Goal: Task Accomplishment & Management: Manage account settings

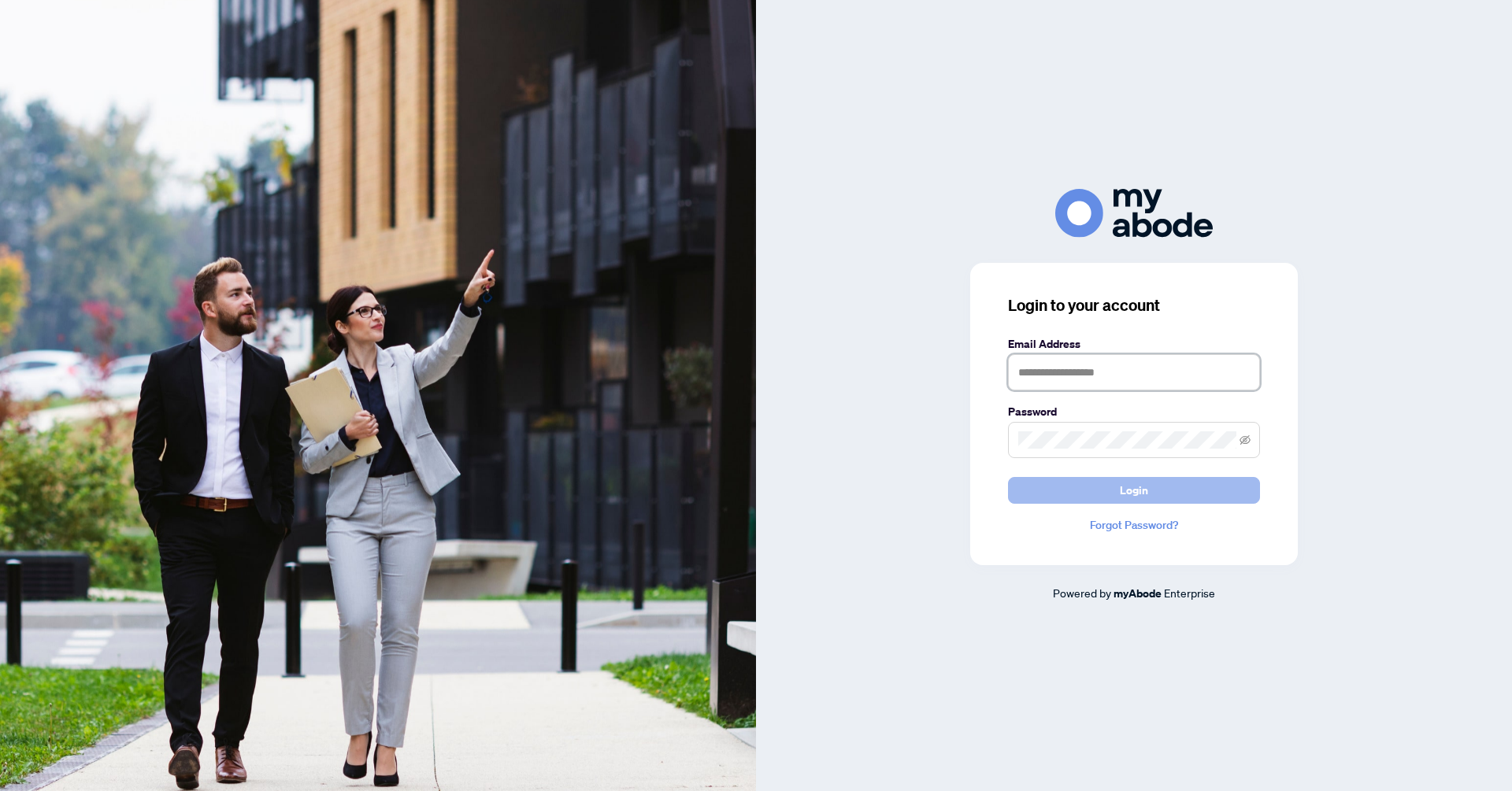
type input "**********"
click at [1163, 499] on button "Login" at bounding box center [1134, 490] width 252 height 27
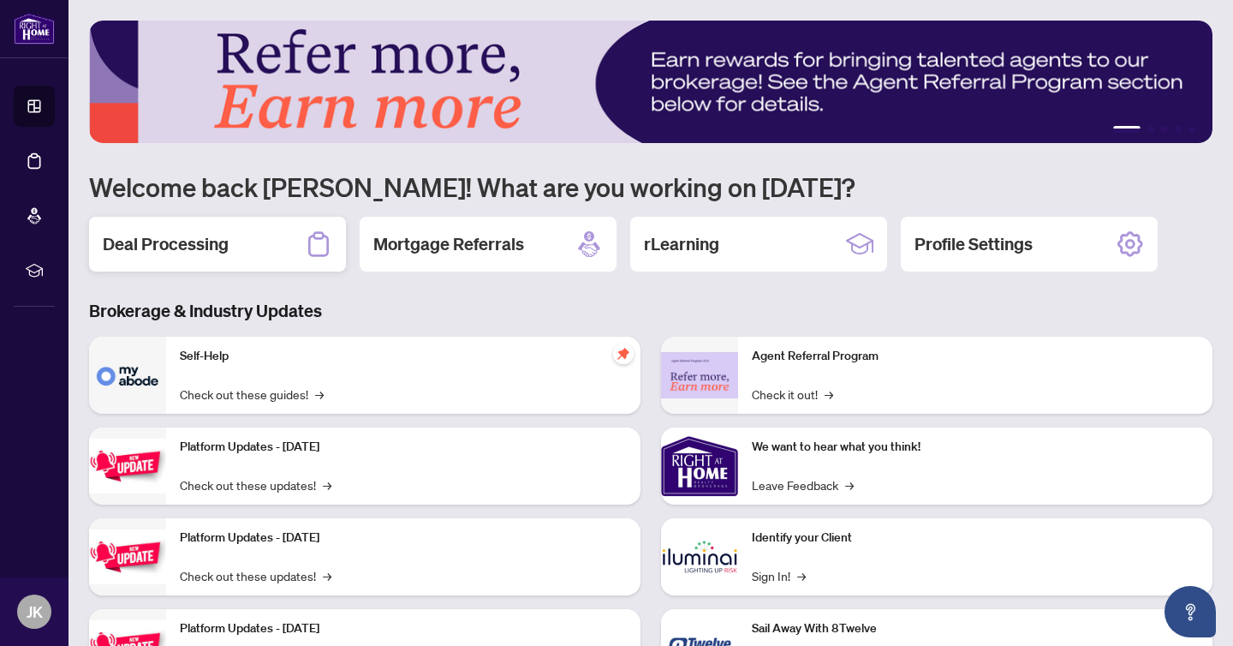
click at [231, 243] on div "Deal Processing" at bounding box center [217, 244] width 257 height 55
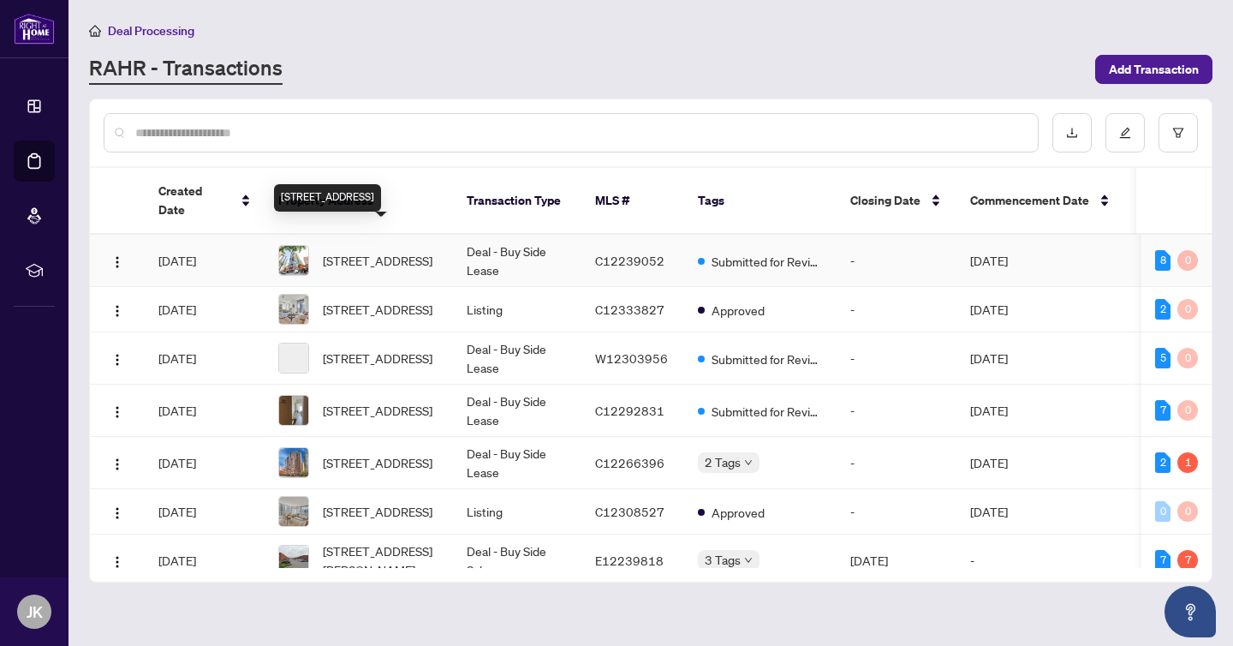
click at [384, 251] on span "[STREET_ADDRESS]" at bounding box center [378, 260] width 110 height 19
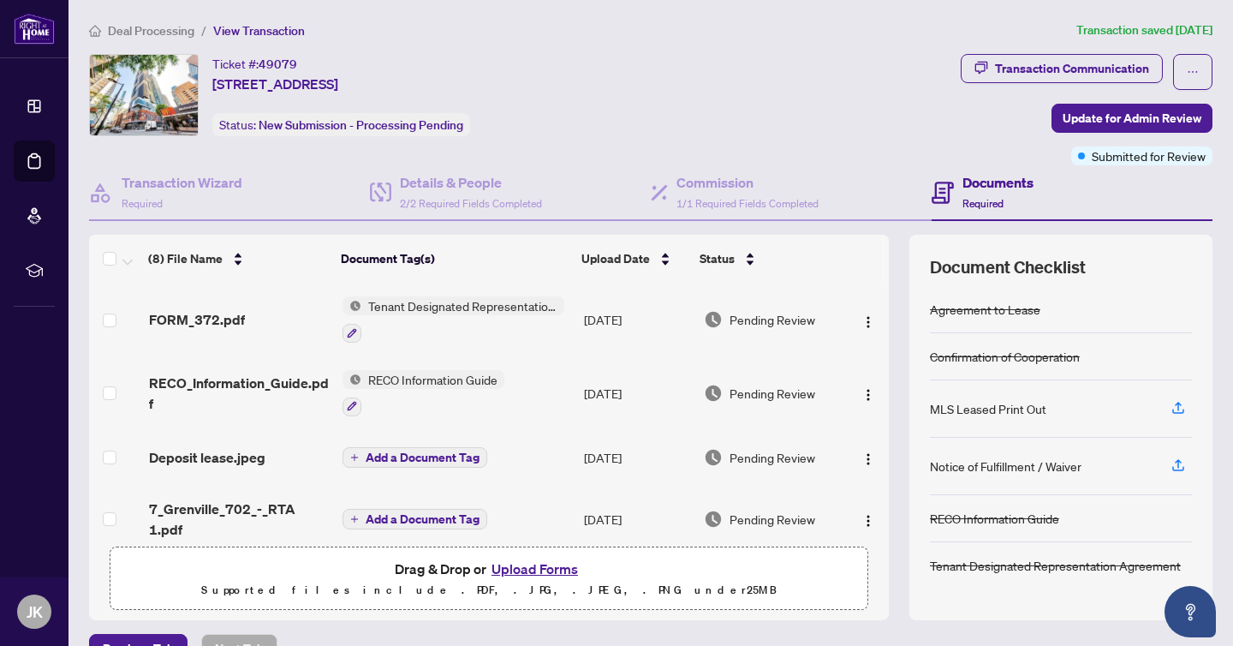
scroll to position [274, 0]
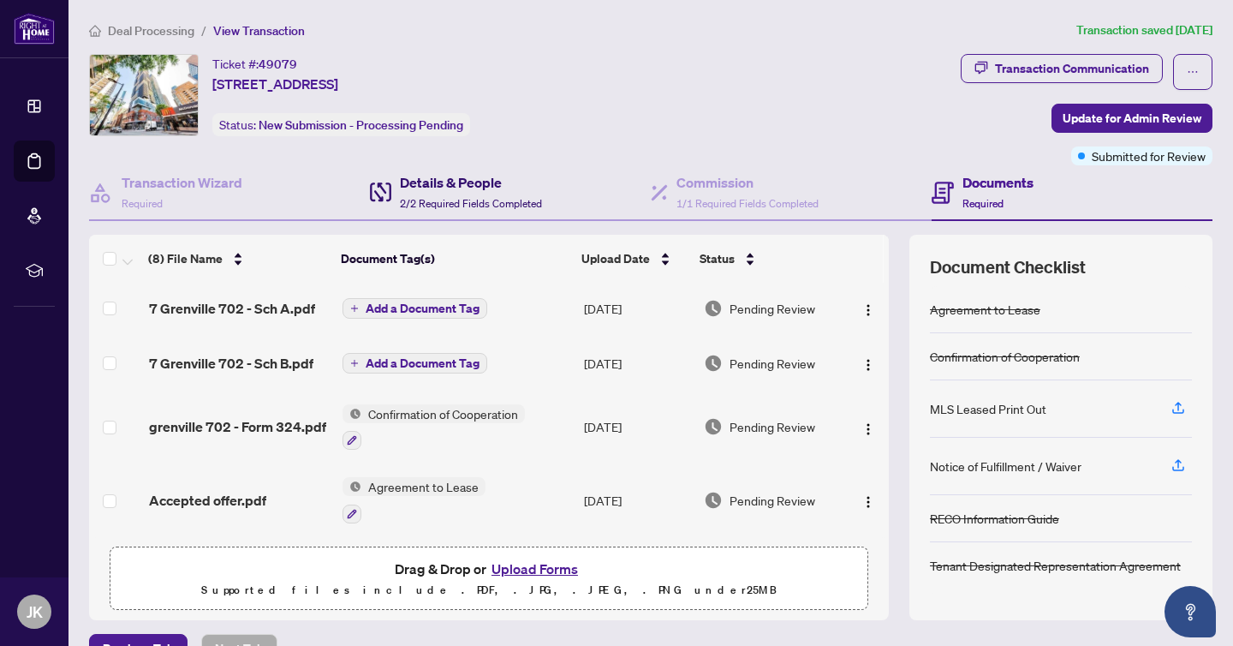
click at [492, 197] on span "2/2 Required Fields Completed" at bounding box center [471, 203] width 142 height 13
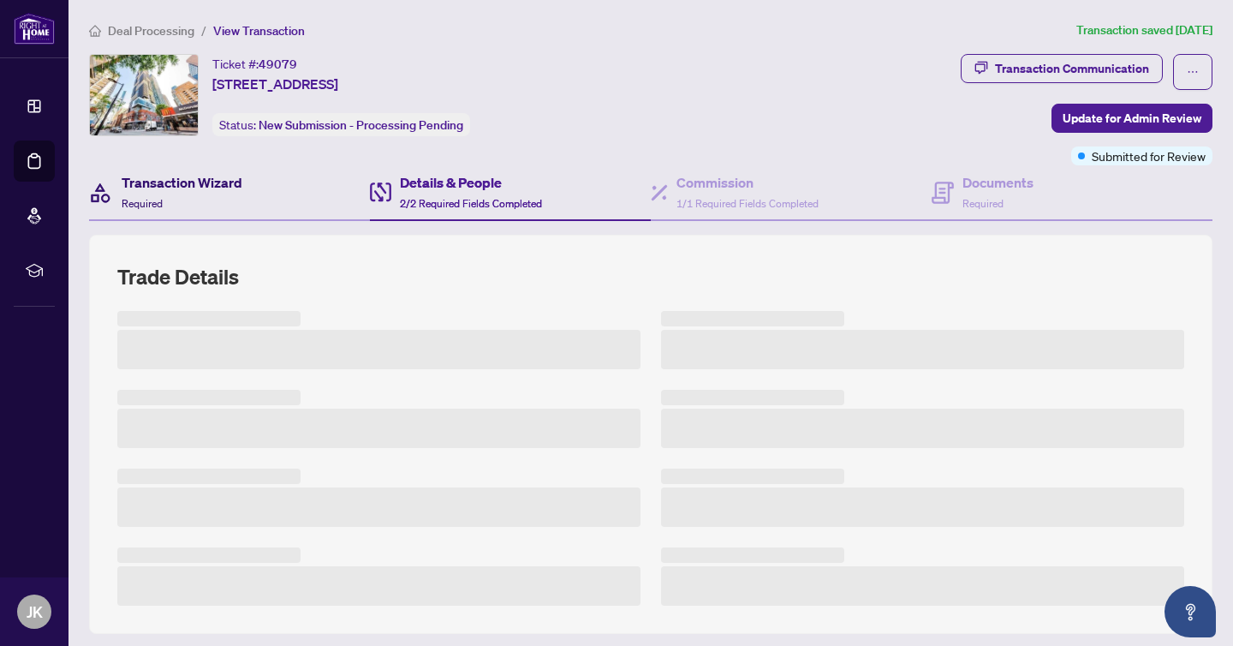
click at [229, 182] on h4 "Transaction Wizard" at bounding box center [182, 182] width 121 height 21
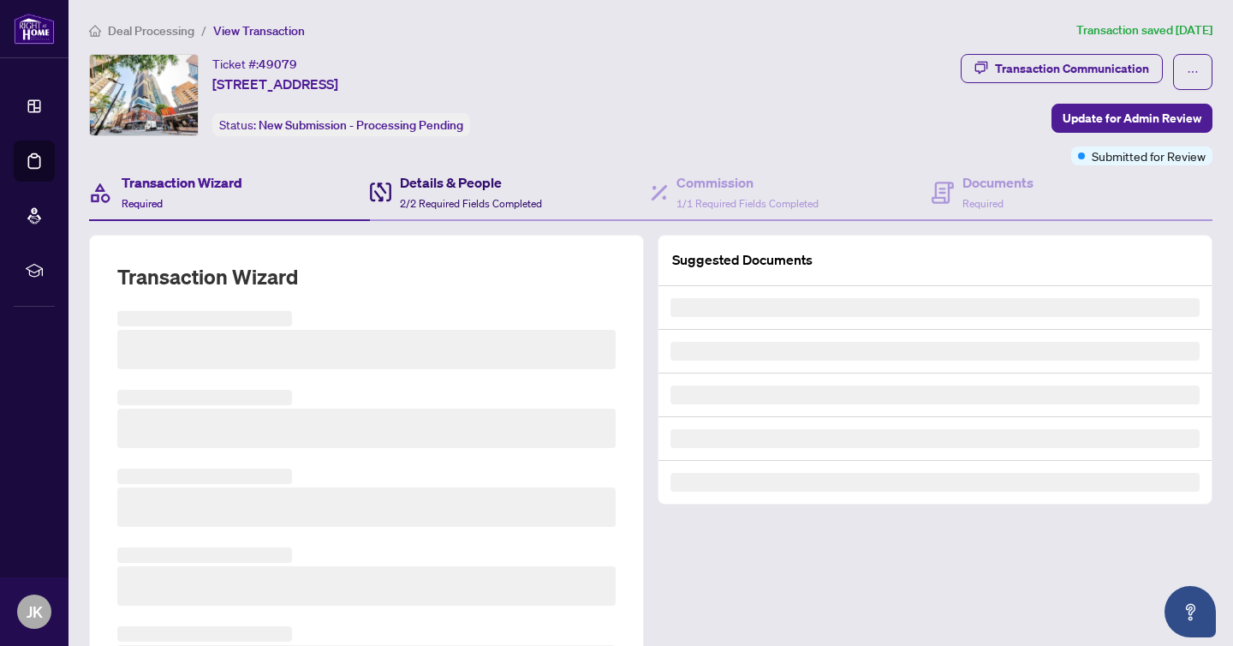
click at [490, 193] on div "Details & People 2/2 Required Fields Completed" at bounding box center [471, 192] width 142 height 40
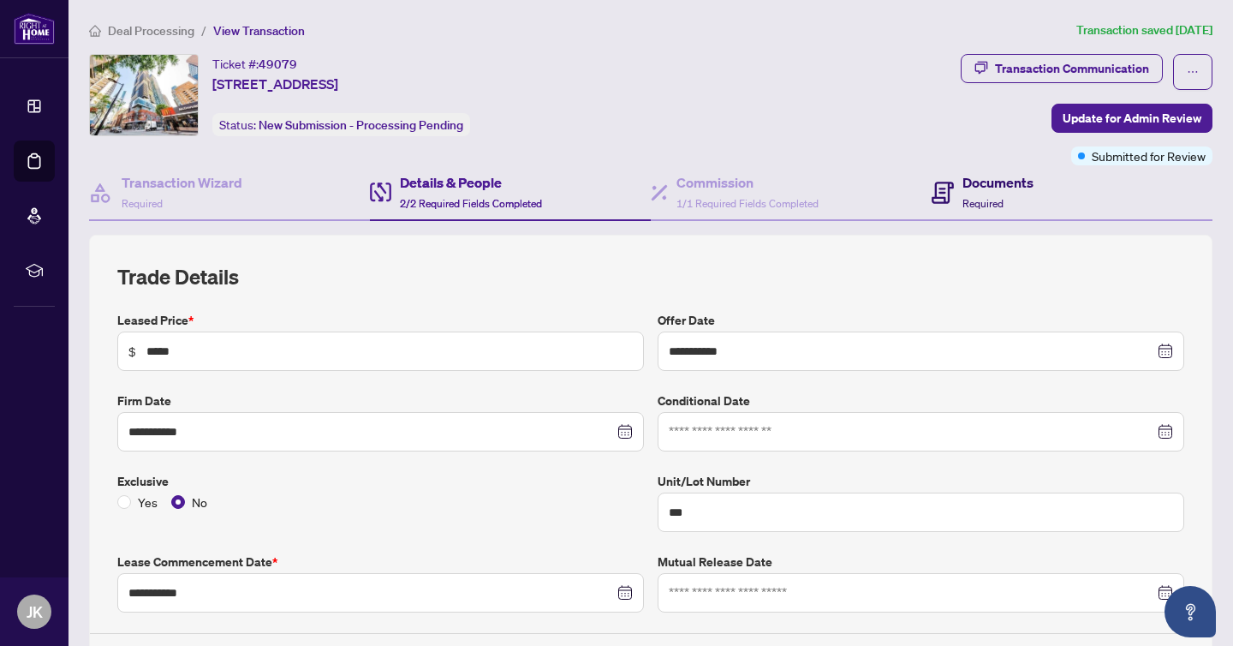
click at [944, 177] on span at bounding box center [943, 192] width 22 height 40
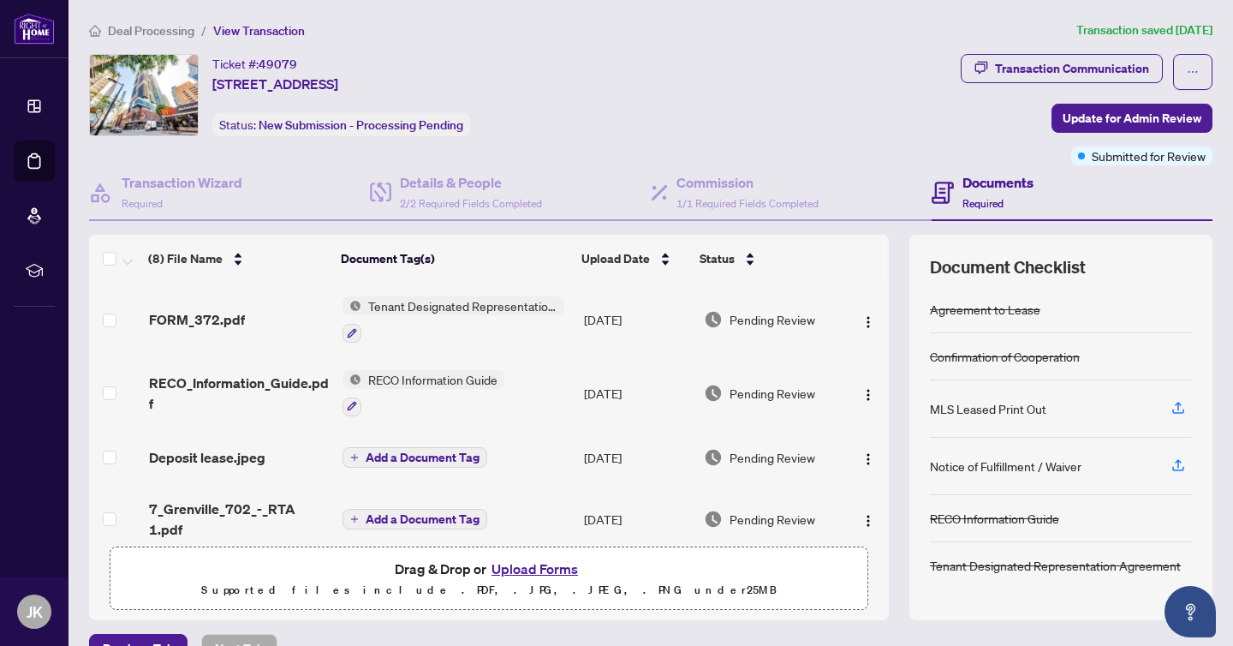
click at [528, 573] on button "Upload Forms" at bounding box center [534, 568] width 97 height 22
